Goal: Task Accomplishment & Management: Manage account settings

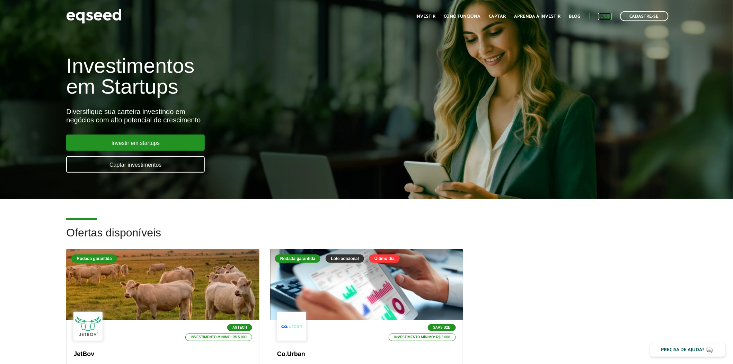
click at [603, 14] on link "Login" at bounding box center [605, 16] width 14 height 5
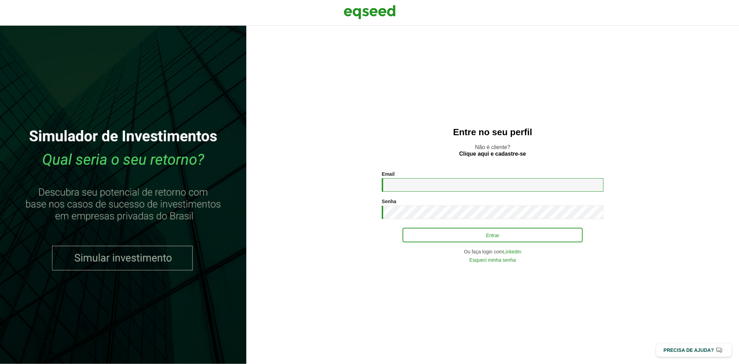
type input "**********"
click at [497, 234] on button "Entrar" at bounding box center [492, 234] width 180 height 13
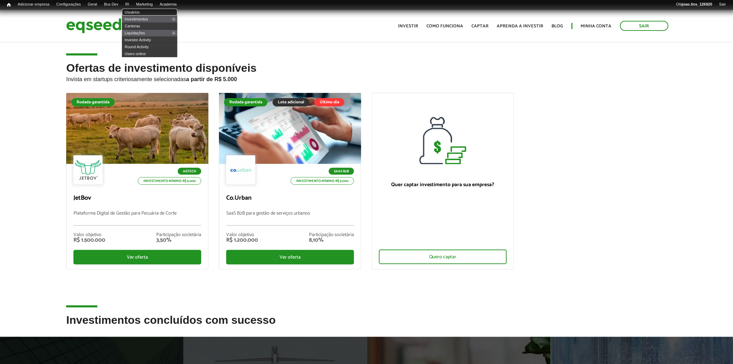
click at [139, 9] on link "Usuários" at bounding box center [149, 12] width 55 height 7
